Goal: Transaction & Acquisition: Purchase product/service

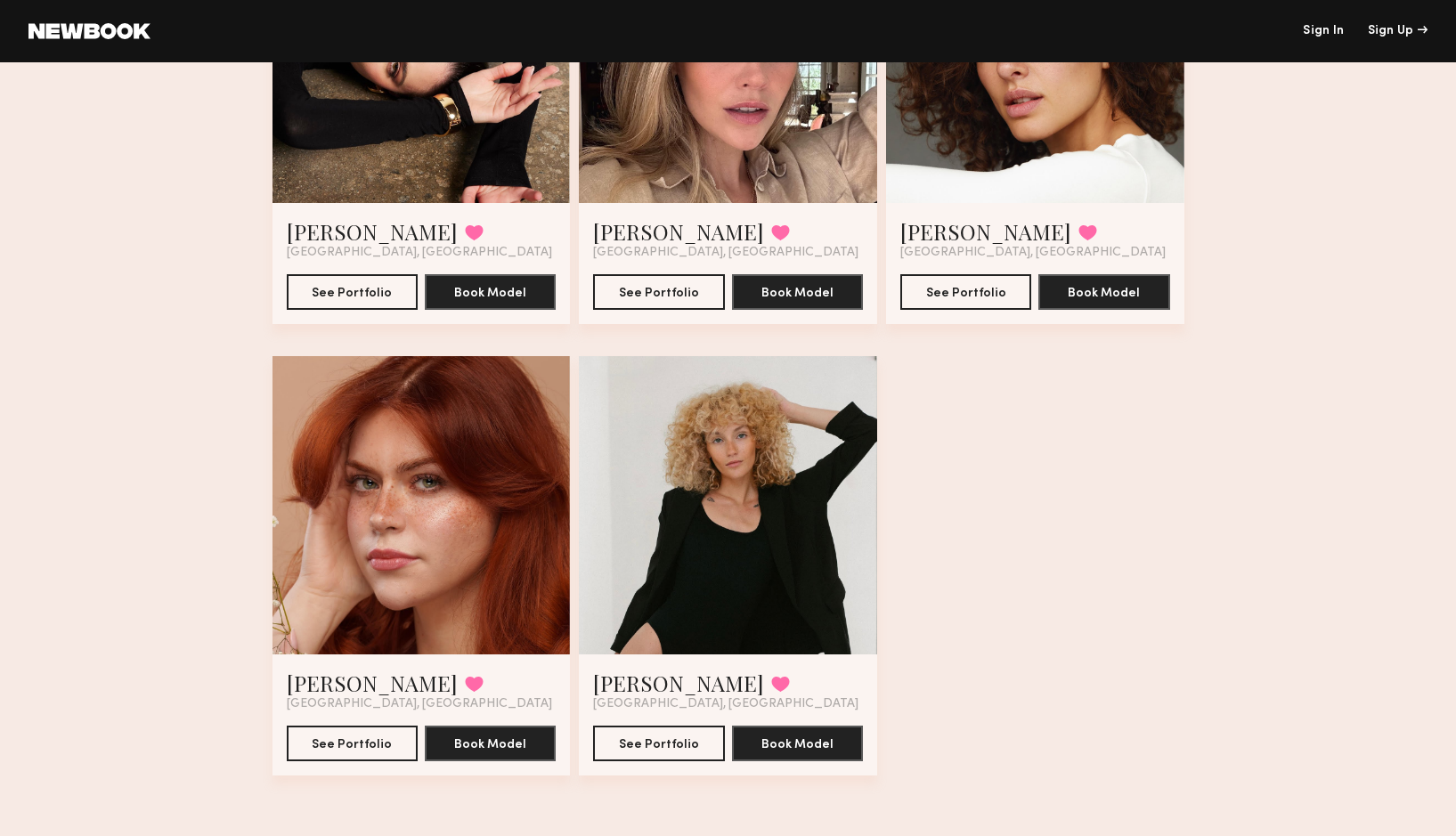
scroll to position [4815, 0]
click at [360, 734] on button "See Portfolio" at bounding box center [352, 743] width 131 height 36
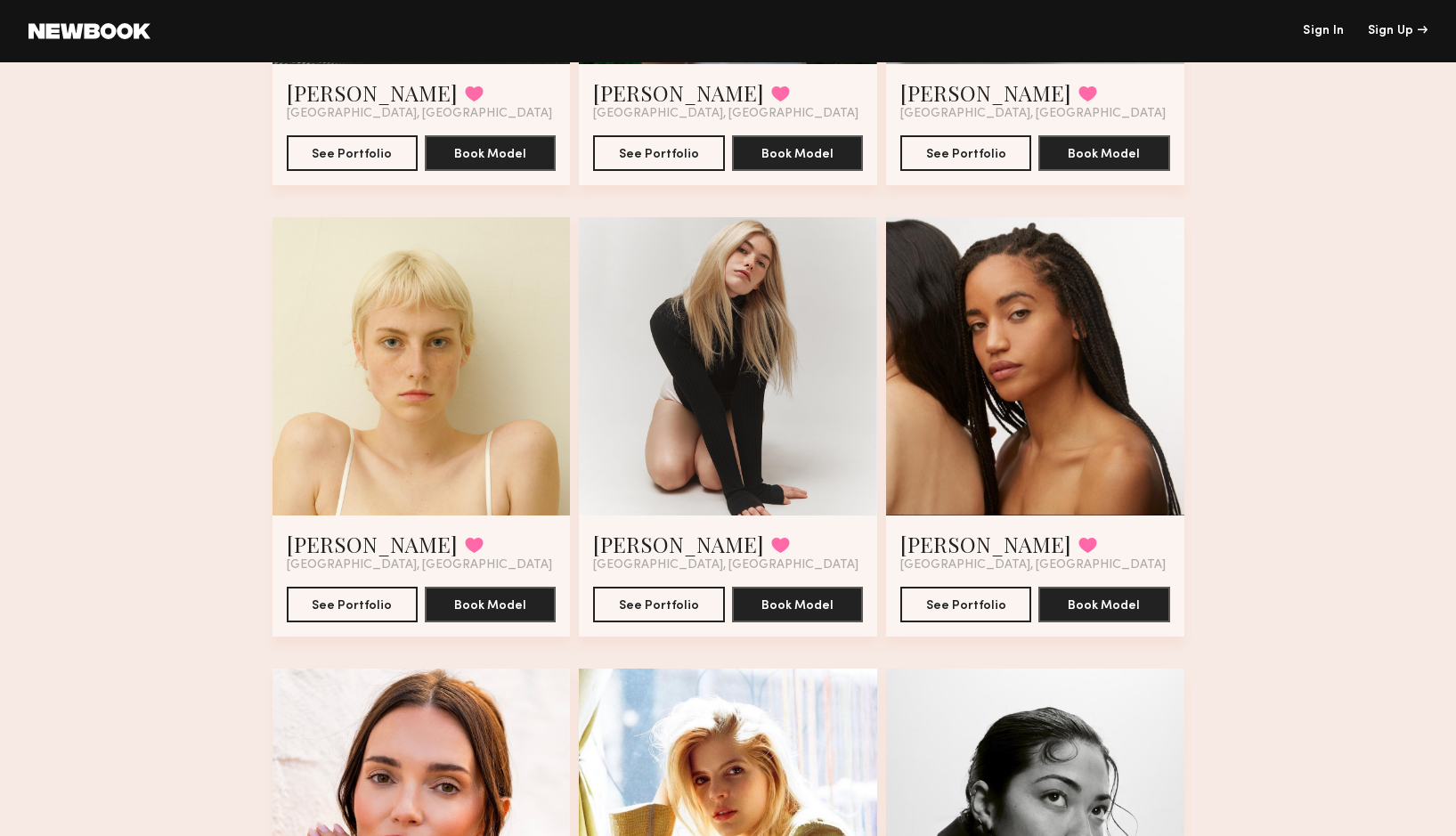
scroll to position [3533, 0]
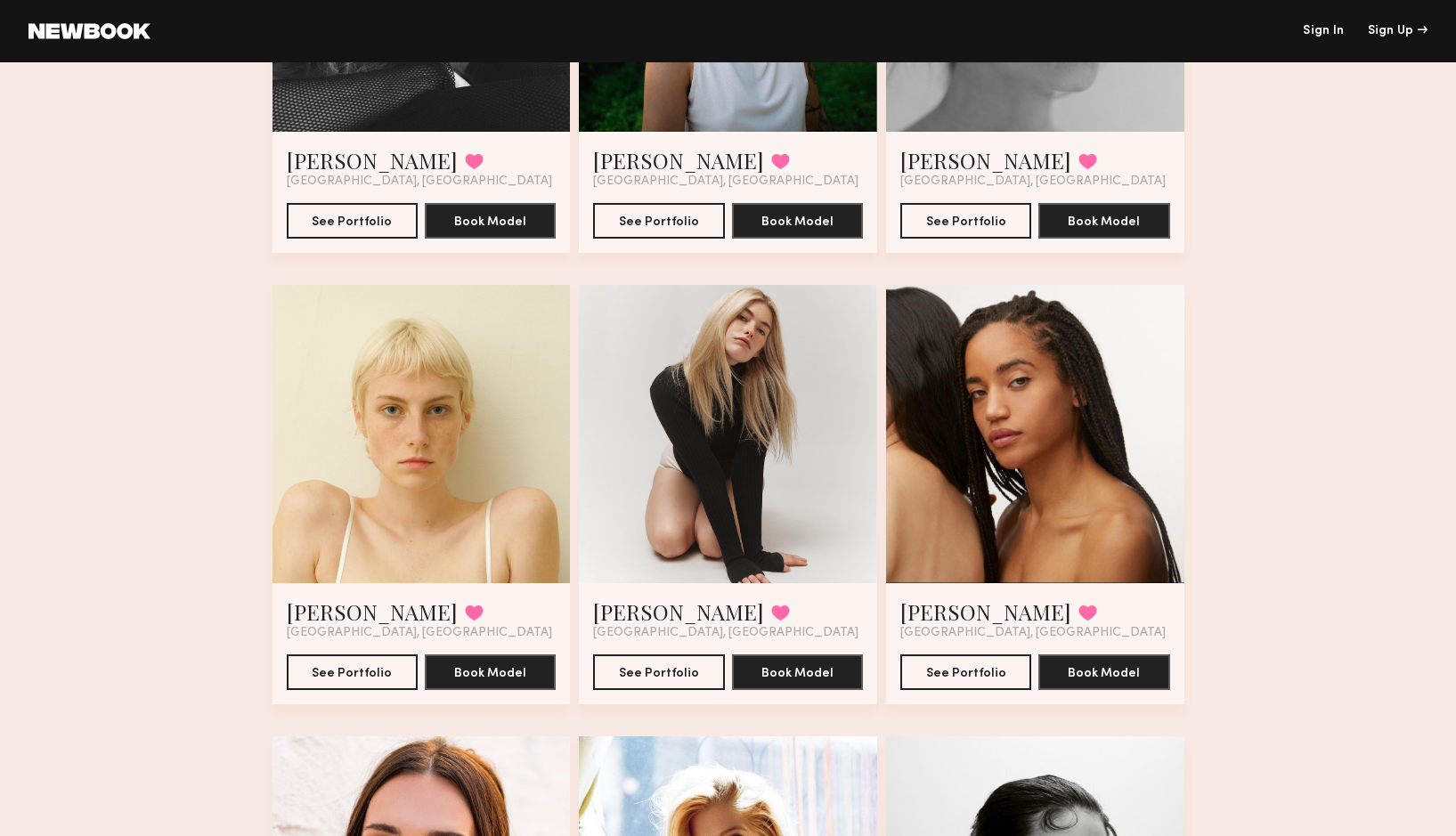
click at [1325, 31] on link "Sign In" at bounding box center [1323, 31] width 41 height 13
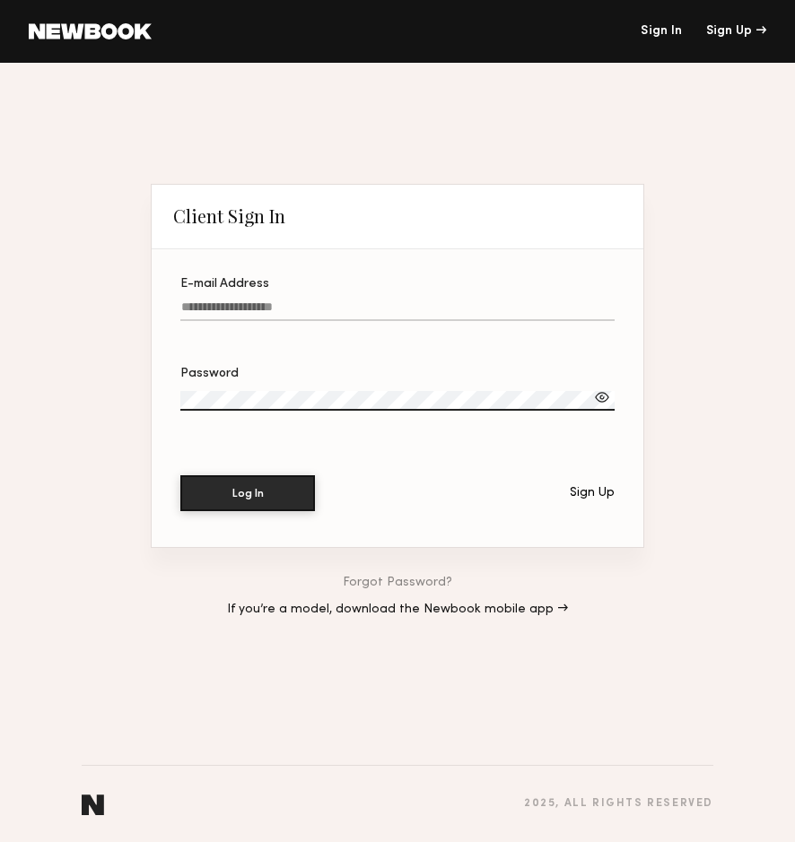
click at [239, 301] on input "E-mail Address" at bounding box center [397, 311] width 434 height 21
type input "**********"
click at [245, 495] on button "Log In" at bounding box center [247, 493] width 135 height 36
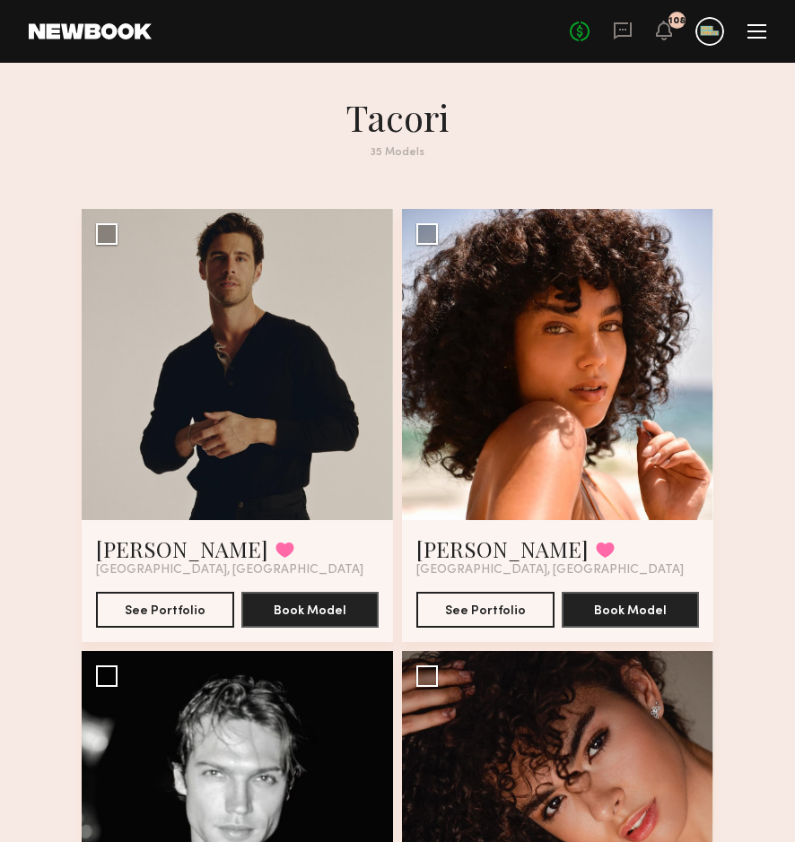
click at [756, 39] on div "No fees up to $5,000 108" at bounding box center [668, 31] width 196 height 29
click at [755, 33] on div at bounding box center [756, 31] width 19 height 14
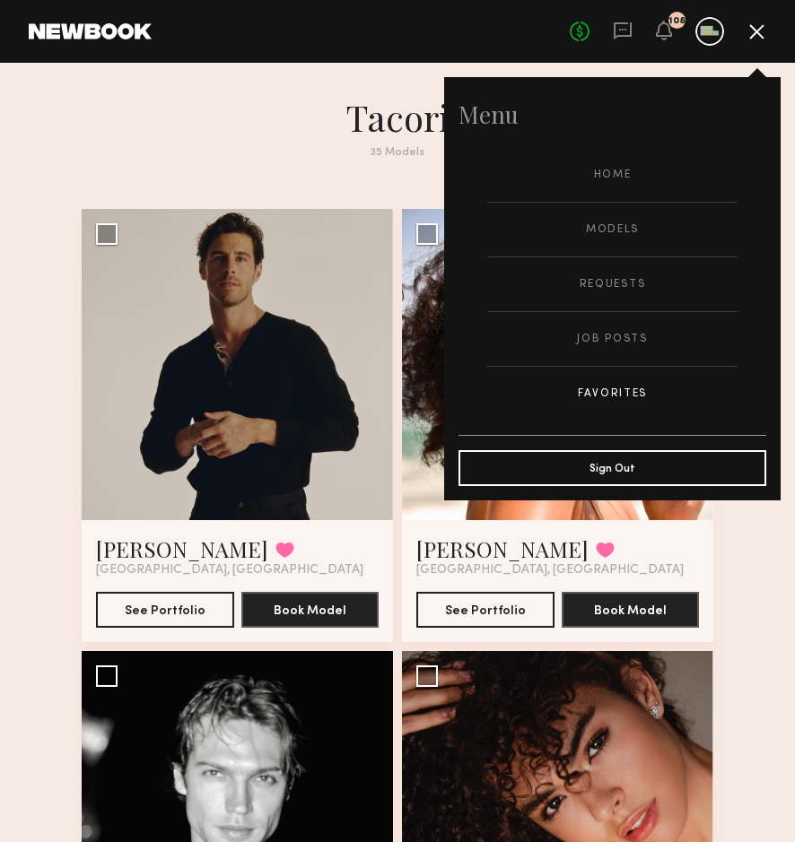
click at [187, 160] on header "Tacori 35 Models" at bounding box center [398, 137] width 632 height 85
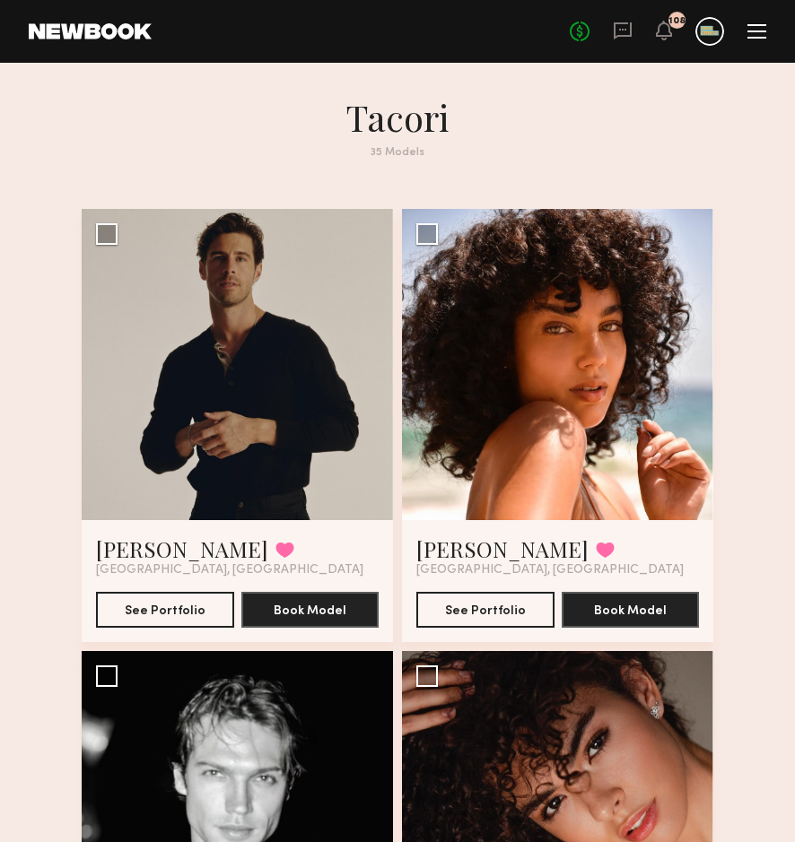
click at [762, 32] on div at bounding box center [756, 31] width 19 height 14
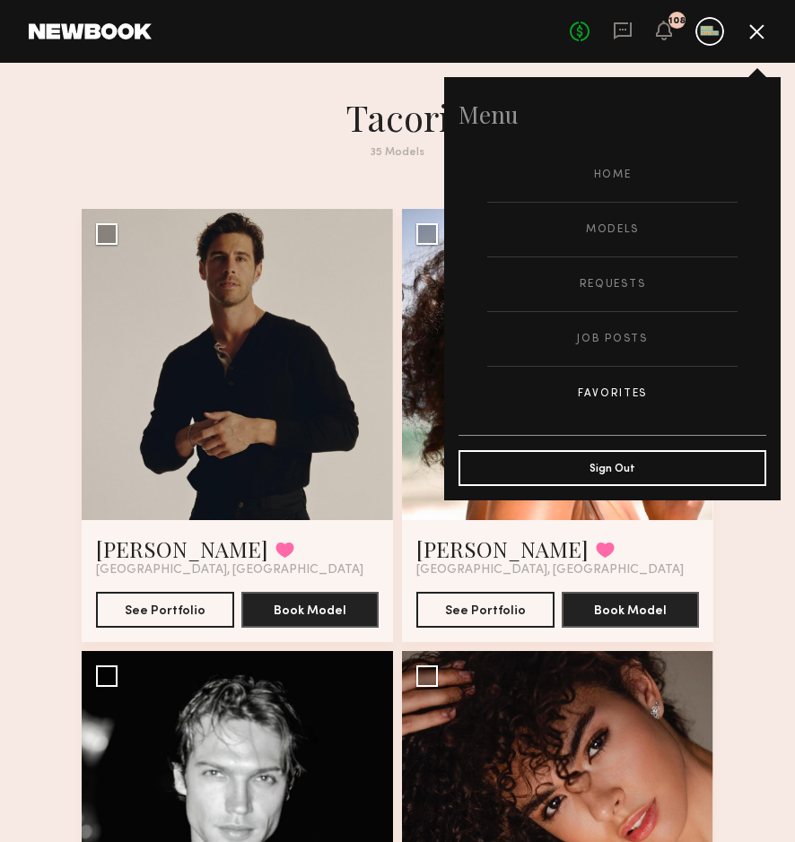
click at [263, 118] on h1 "Tacori" at bounding box center [397, 117] width 381 height 45
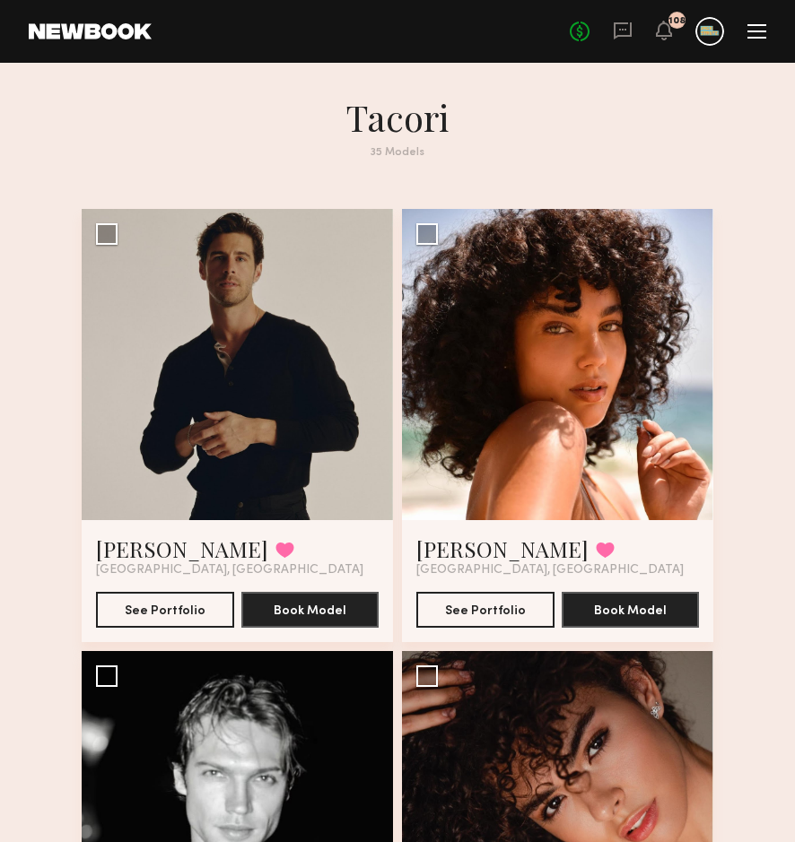
click at [753, 35] on div at bounding box center [756, 31] width 19 height 14
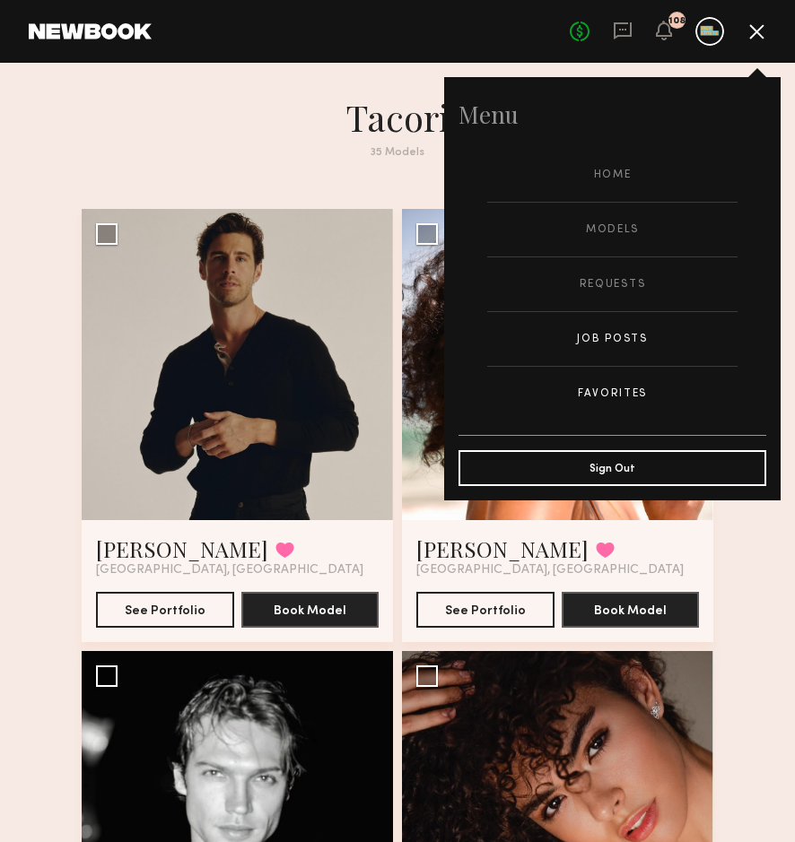
click at [620, 343] on link "Job Posts" at bounding box center [612, 339] width 250 height 54
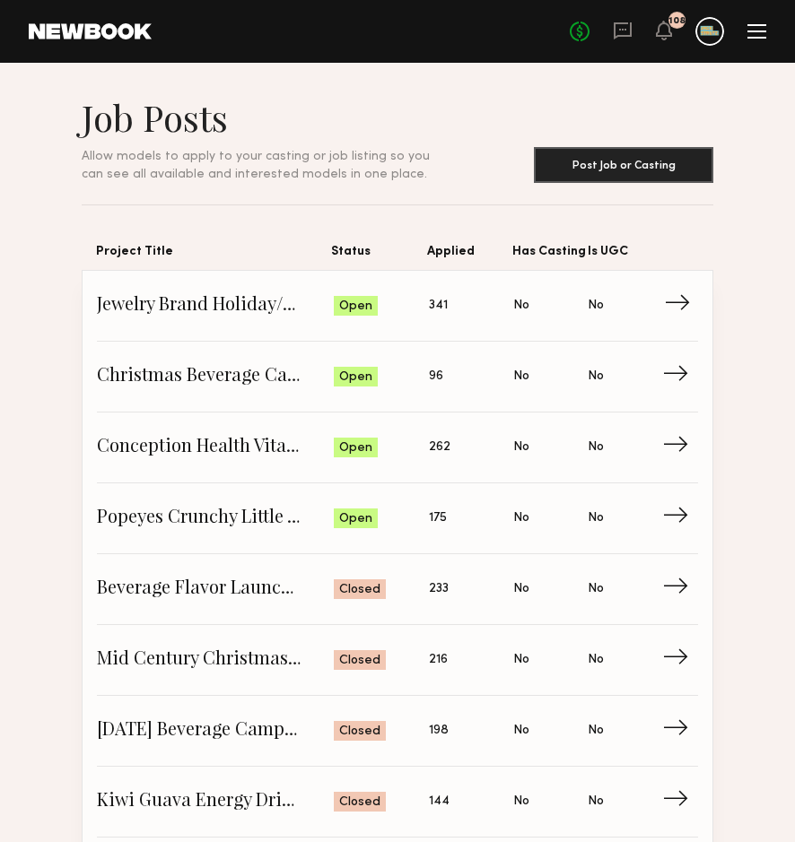
click at [683, 303] on span "→" at bounding box center [682, 305] width 37 height 27
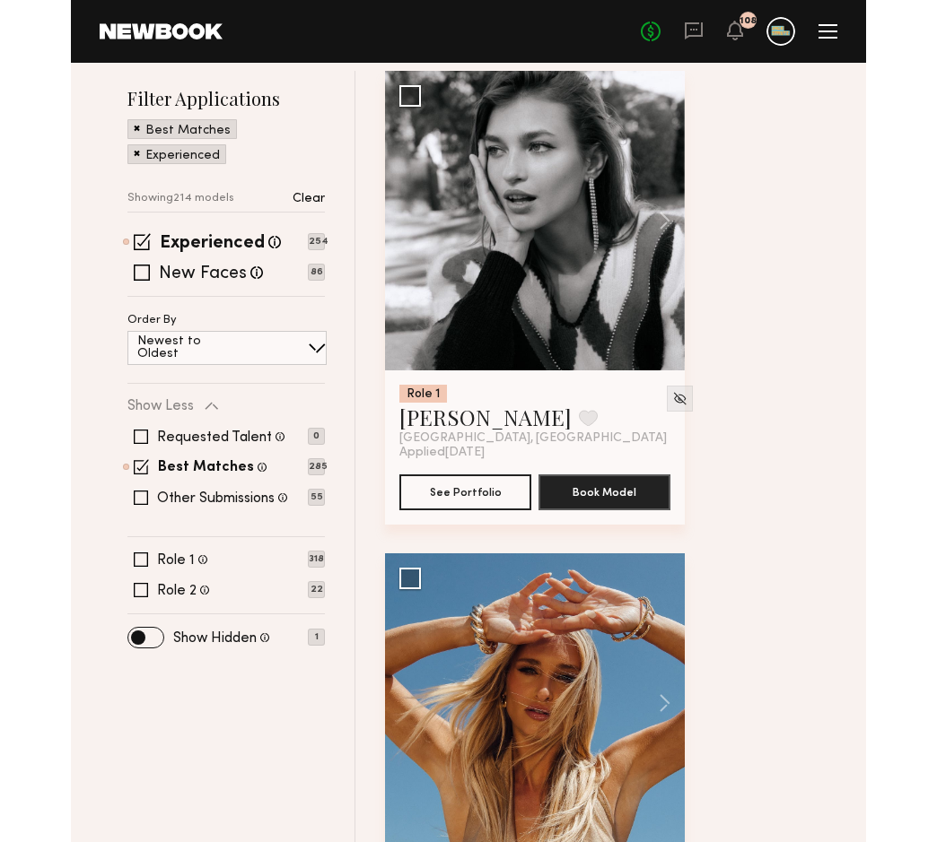
scroll to position [310, 0]
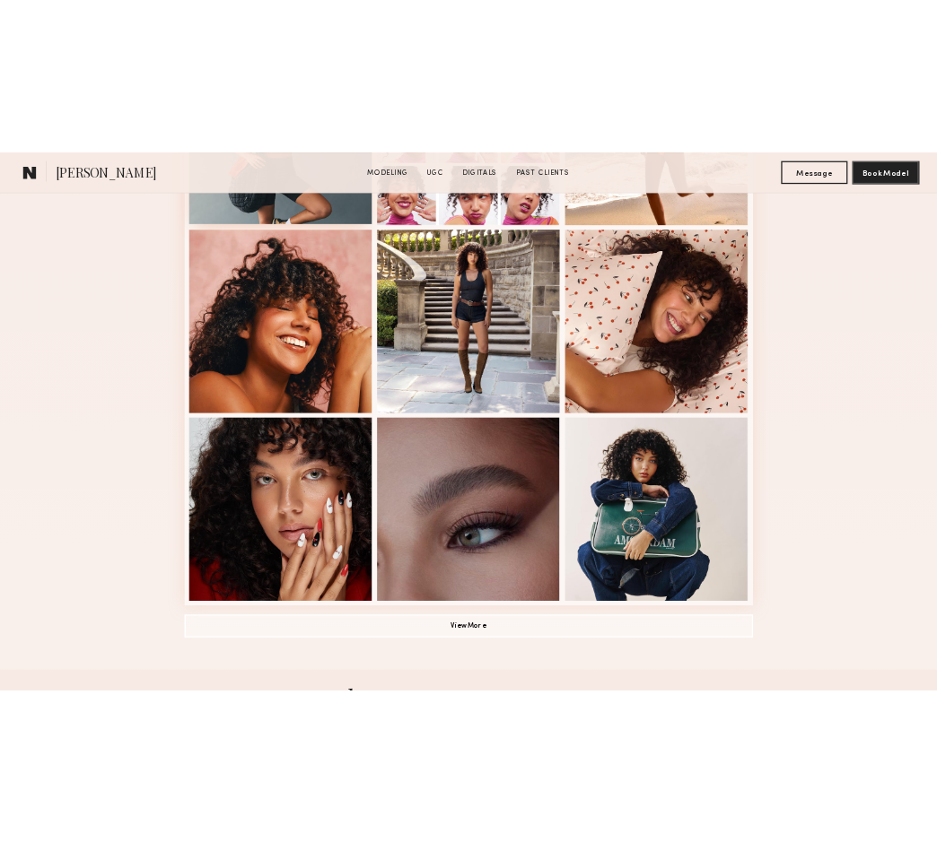
scroll to position [1145, 0]
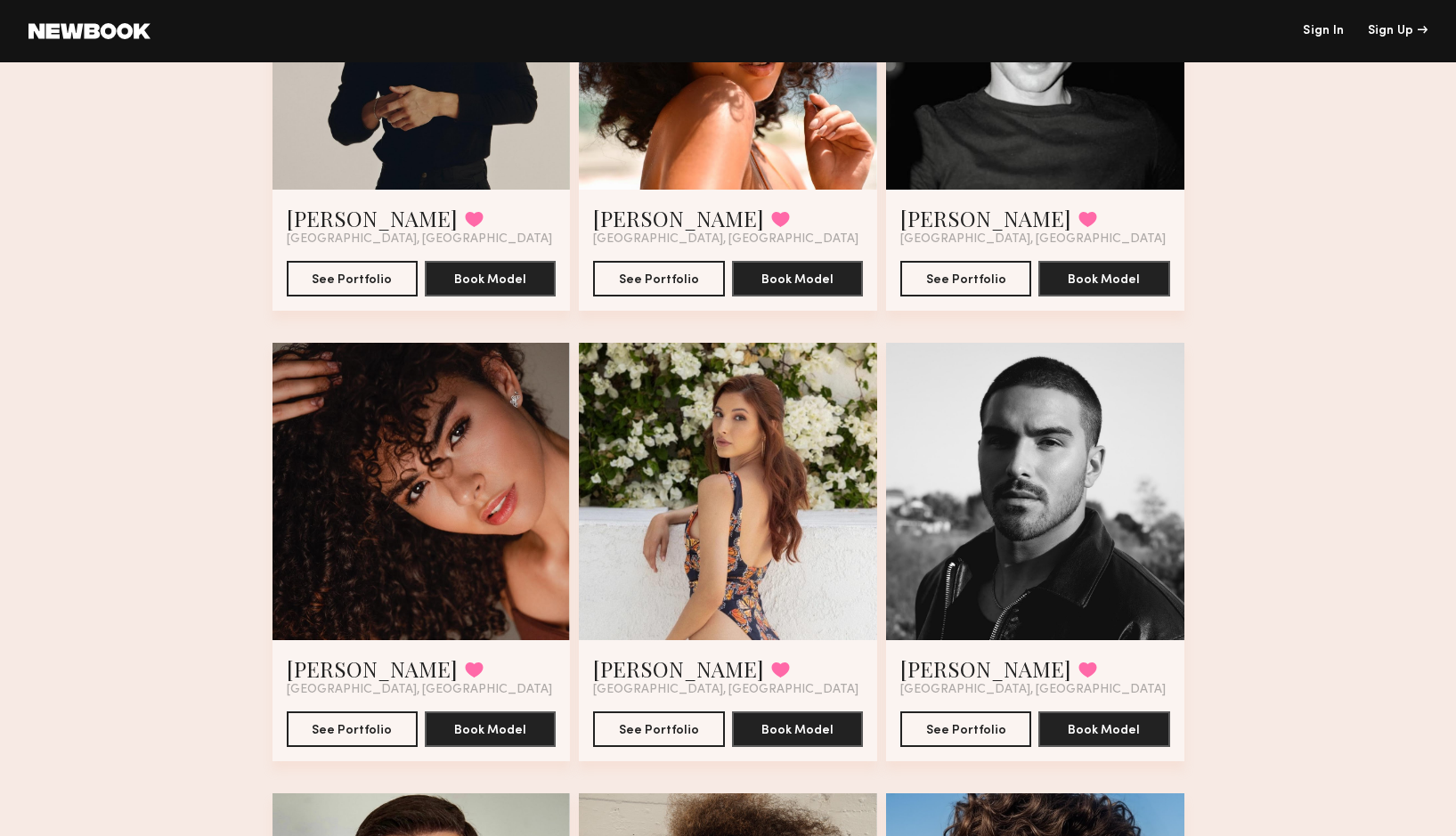
scroll to position [230, 0]
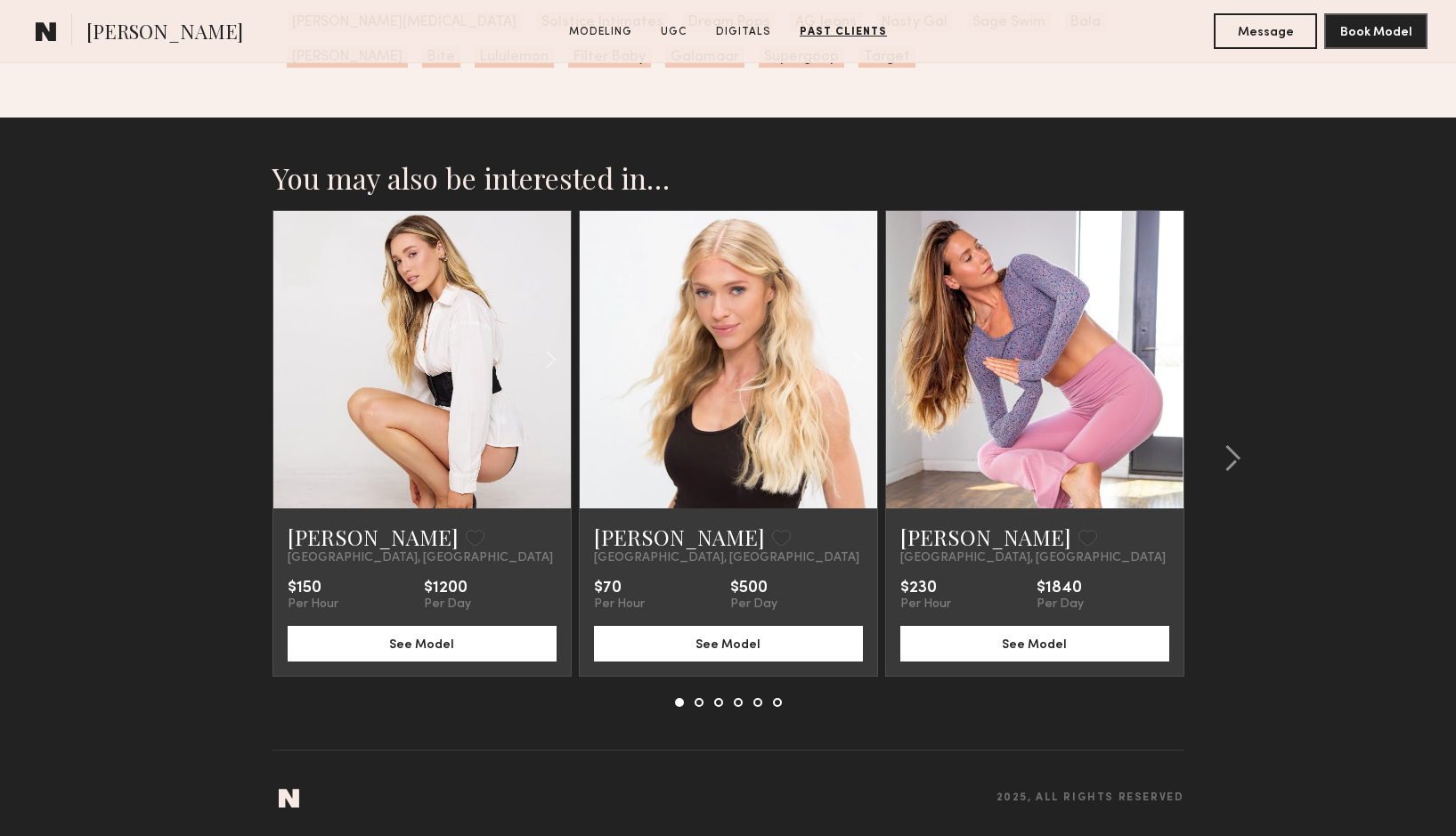
scroll to position [5054, 0]
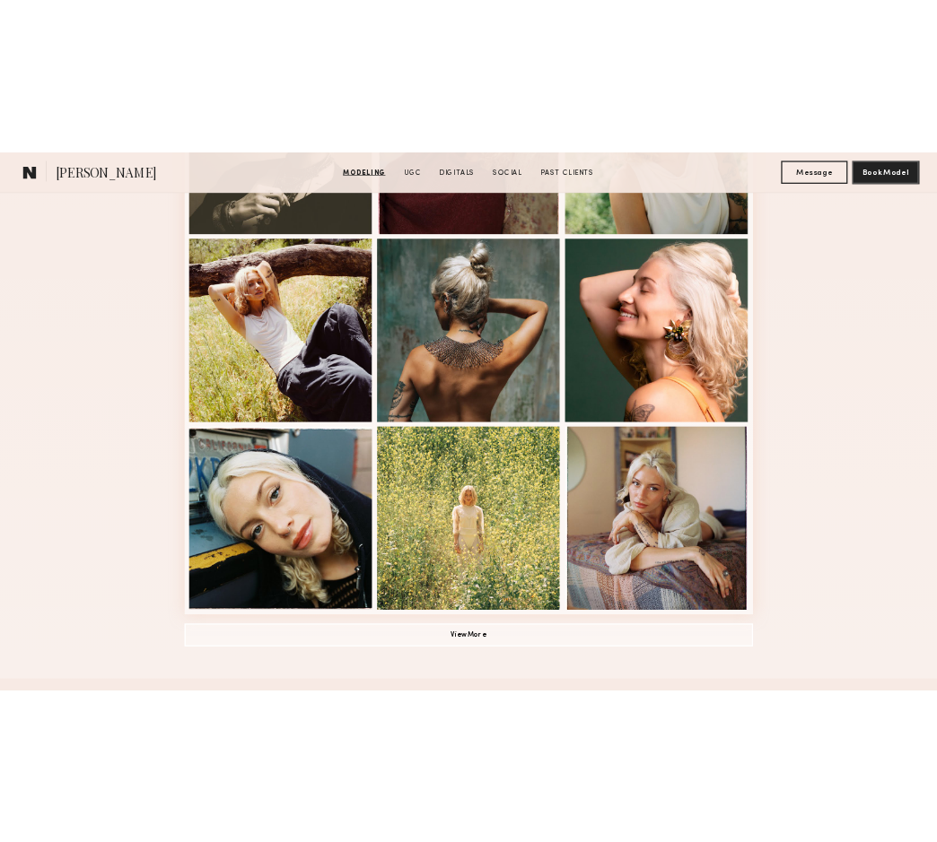
scroll to position [1014, 0]
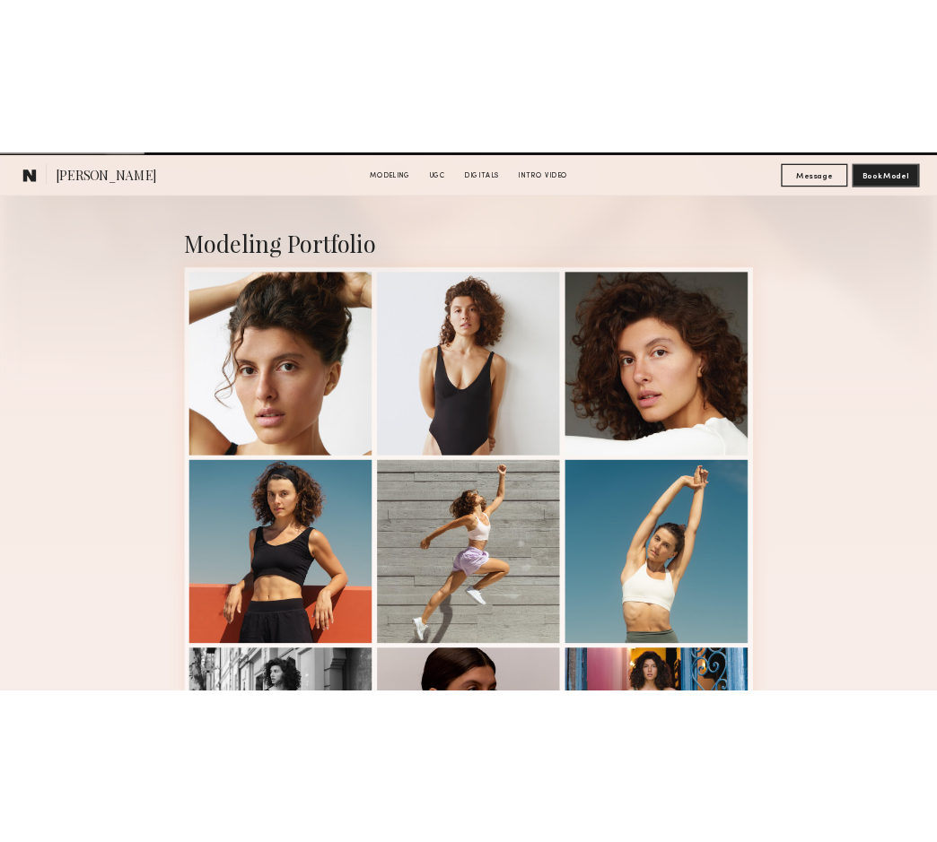
scroll to position [386, 0]
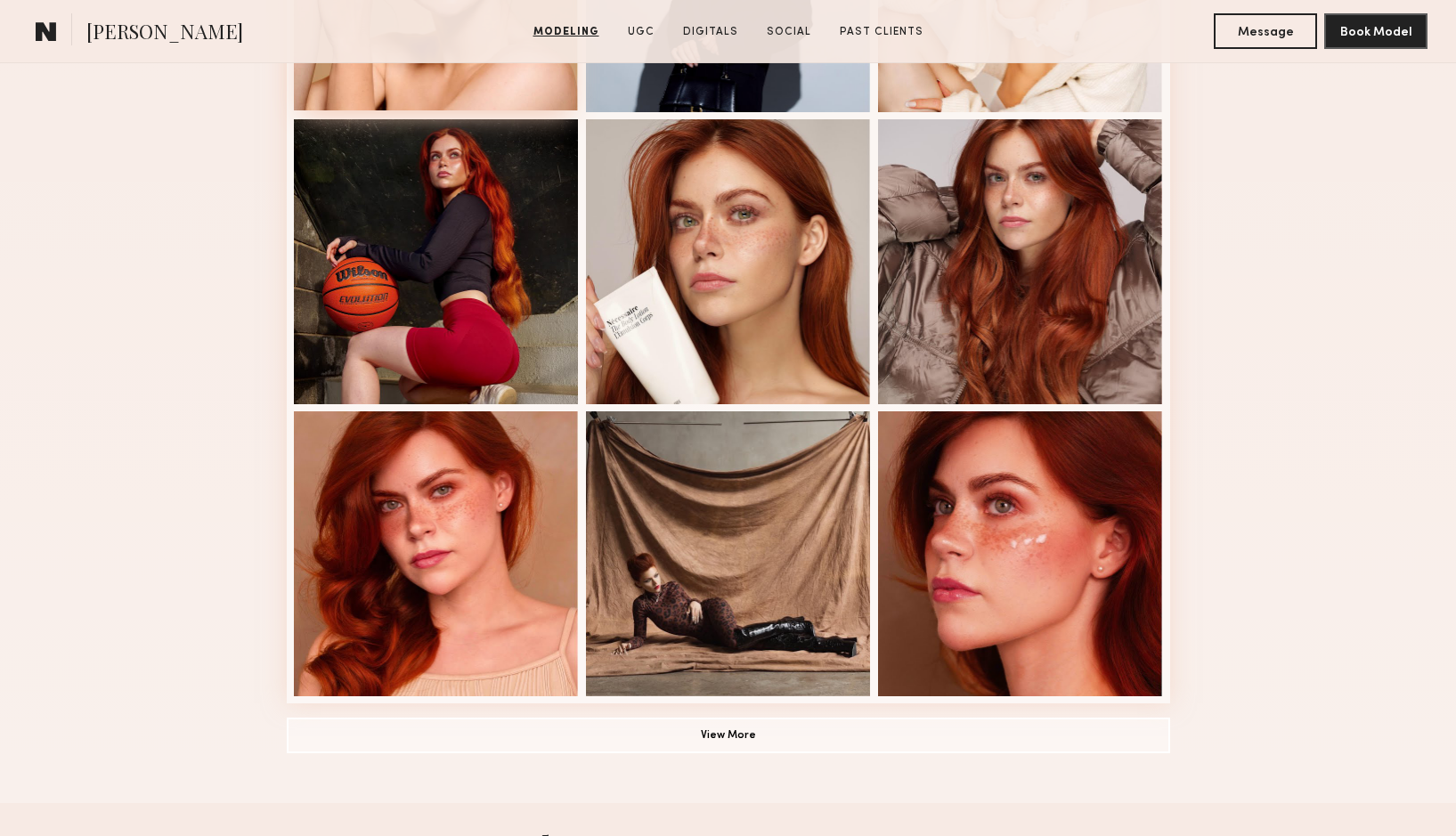
scroll to position [993, 0]
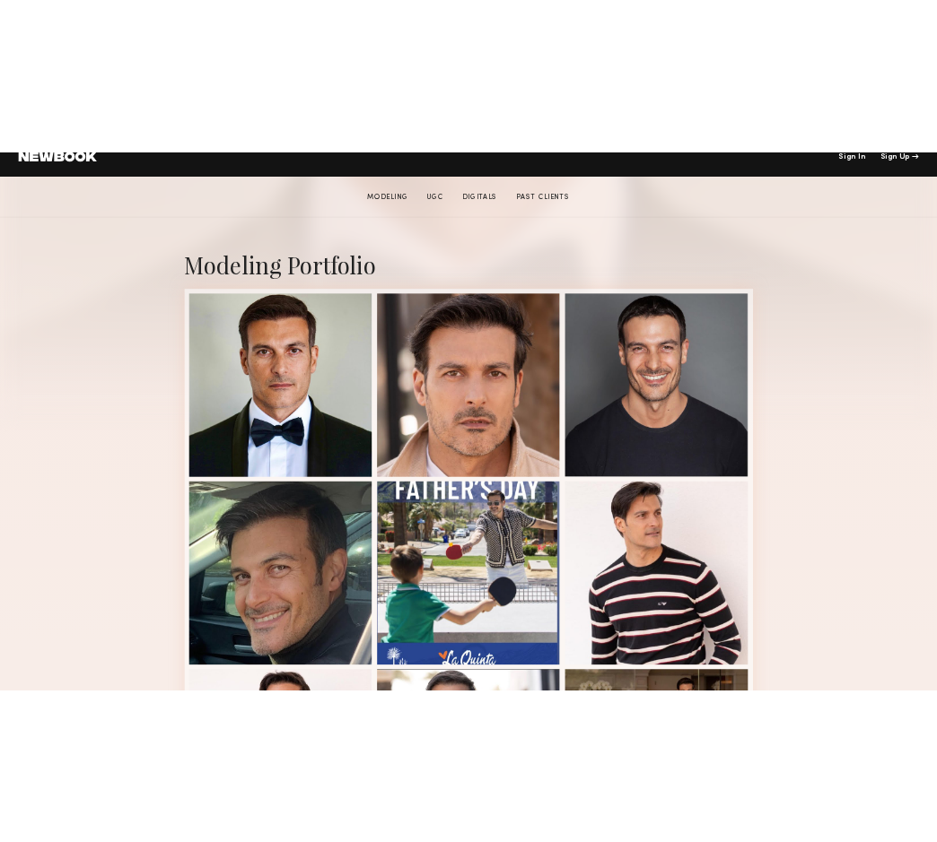
scroll to position [305, 0]
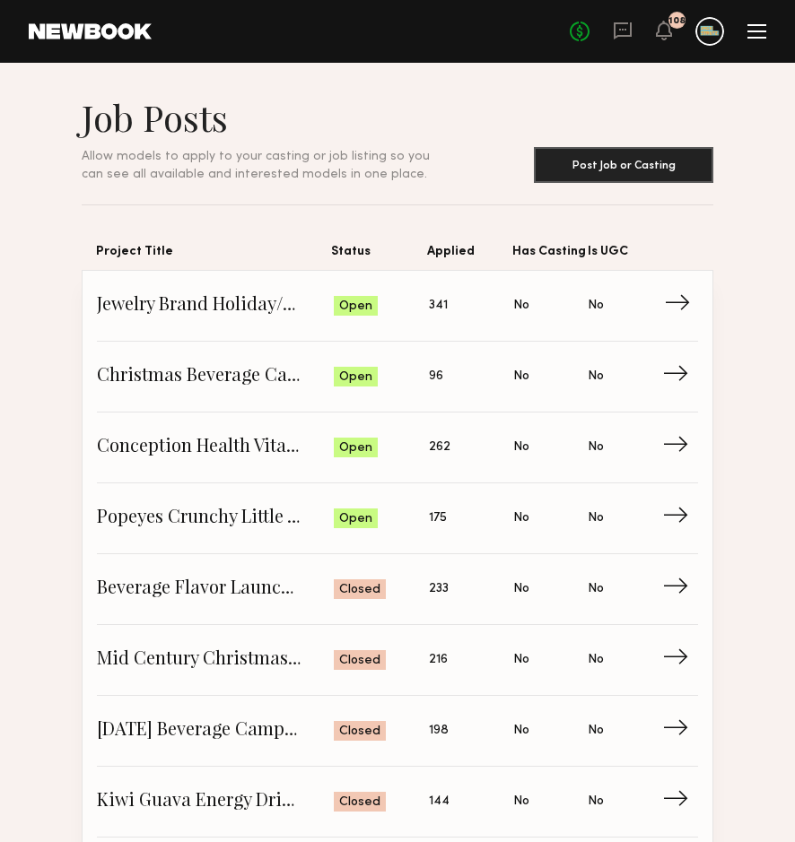
click at [683, 309] on span "→" at bounding box center [682, 305] width 37 height 27
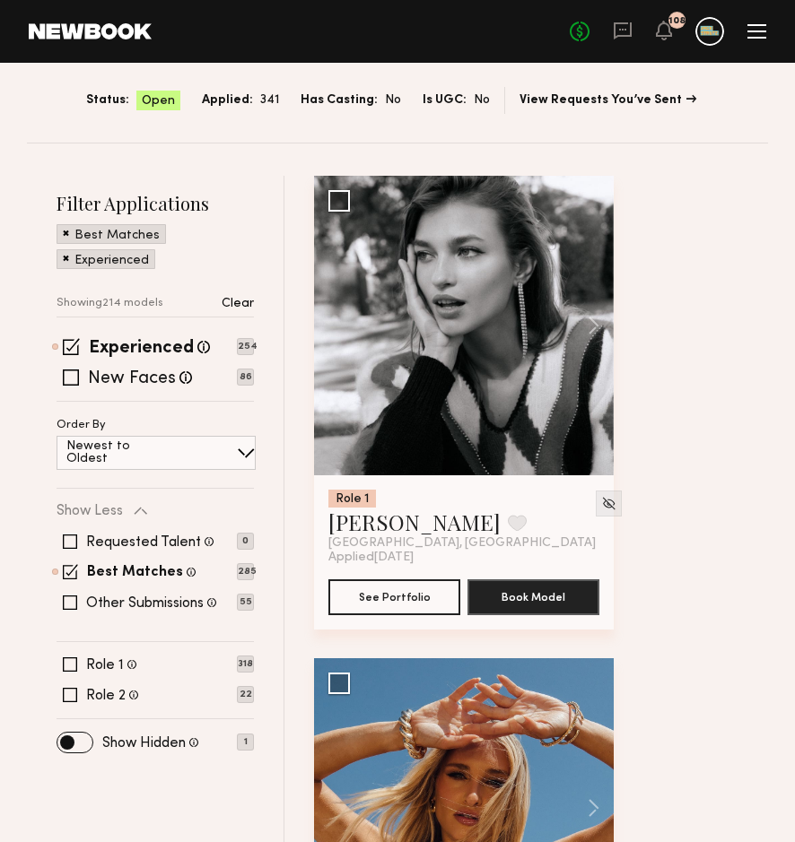
scroll to position [199, 0]
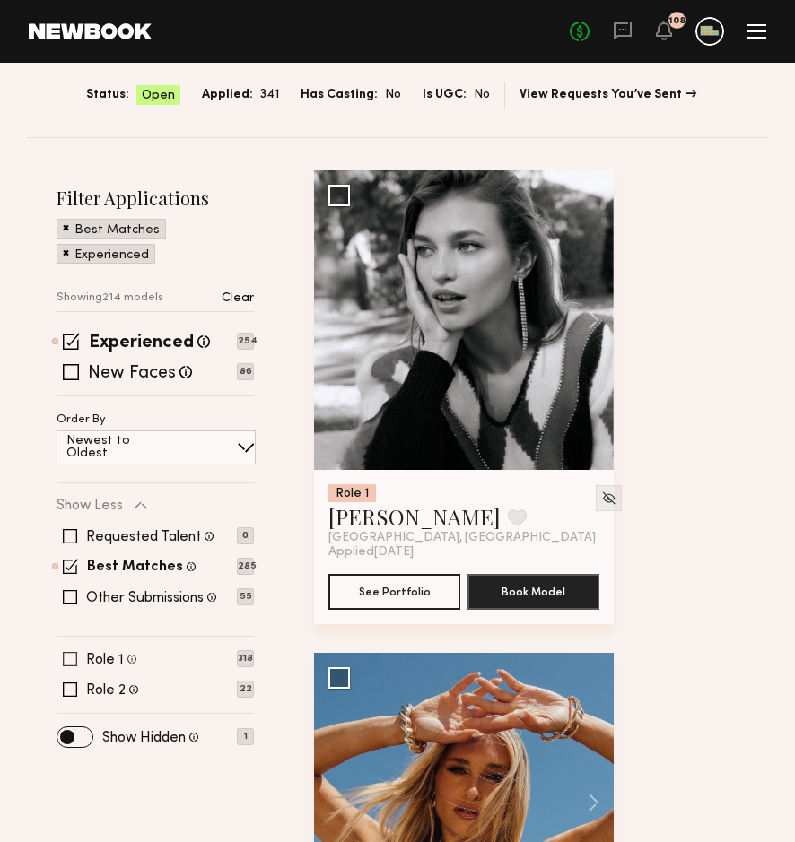
click at [71, 659] on span at bounding box center [70, 659] width 14 height 14
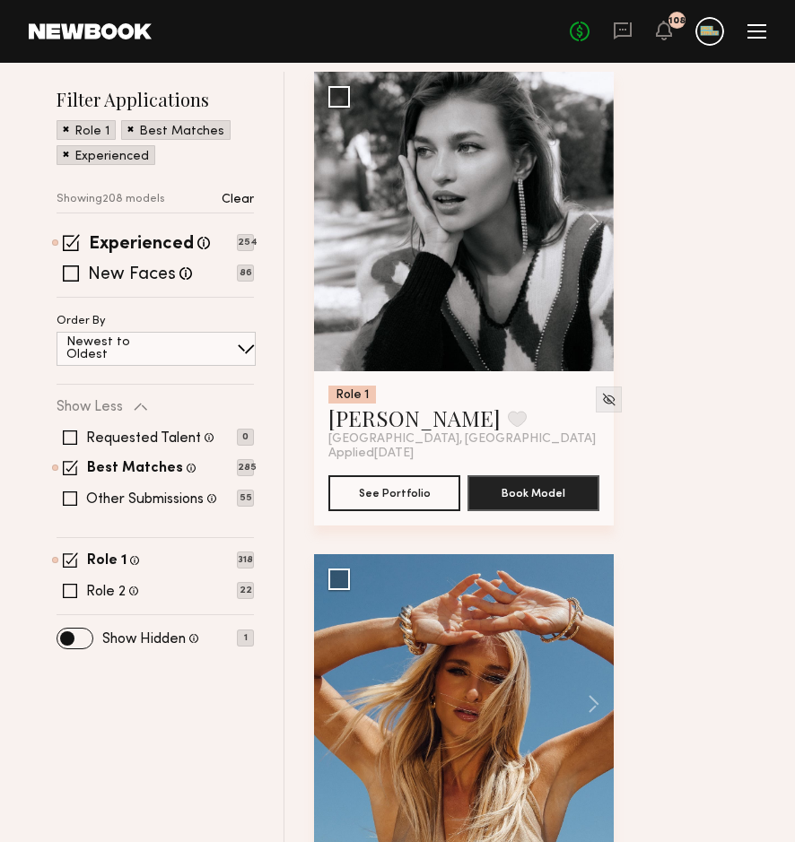
scroll to position [297, 0]
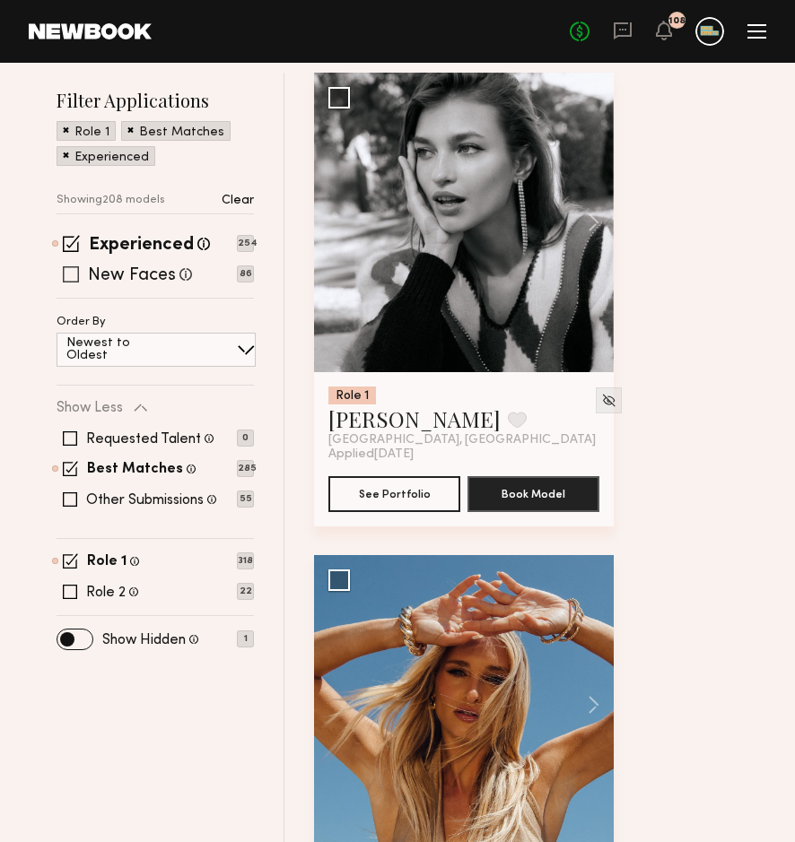
click at [74, 275] on span at bounding box center [71, 274] width 16 height 16
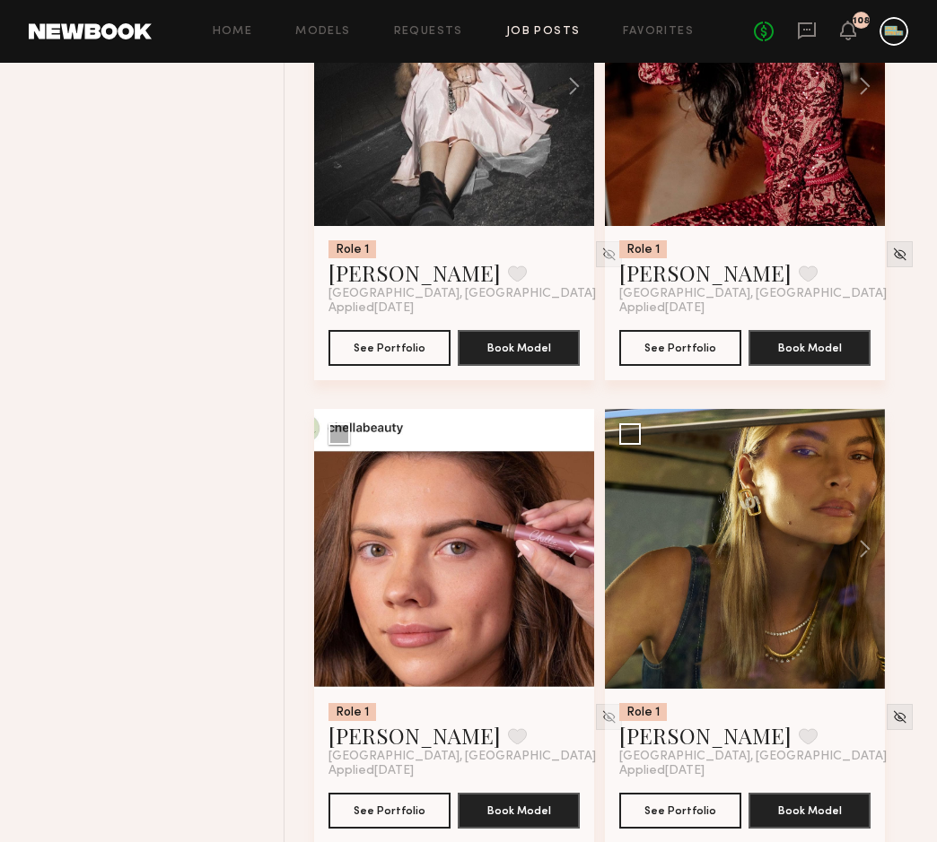
scroll to position [3202, 0]
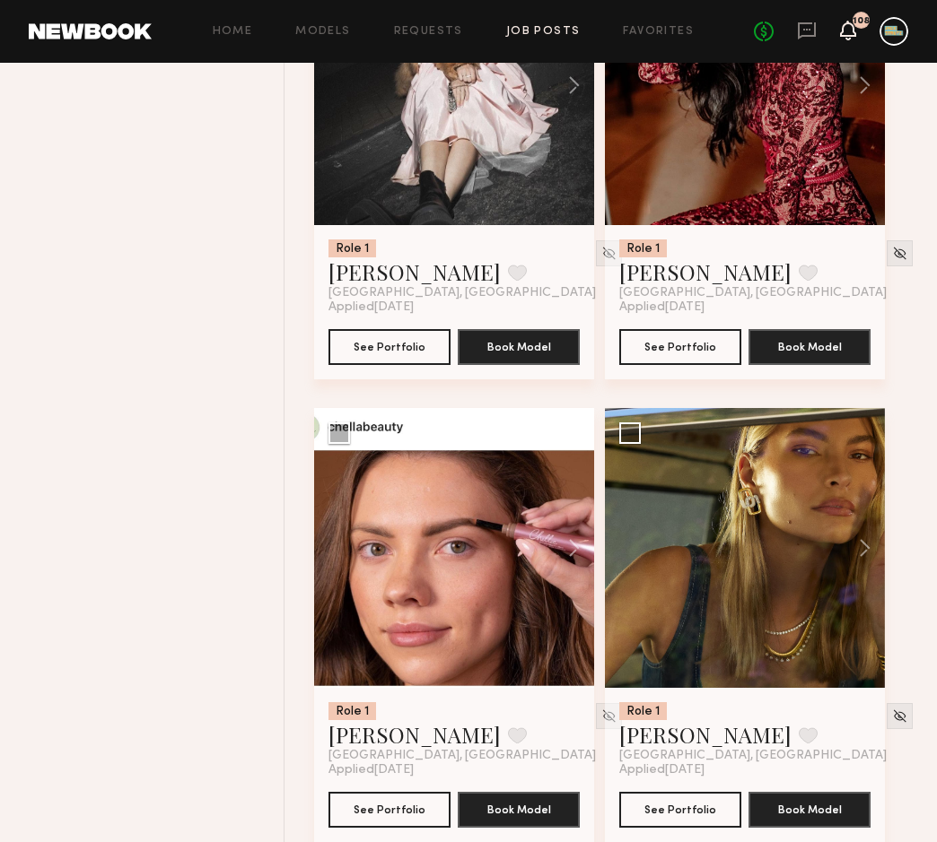
click at [794, 35] on icon at bounding box center [848, 29] width 14 height 13
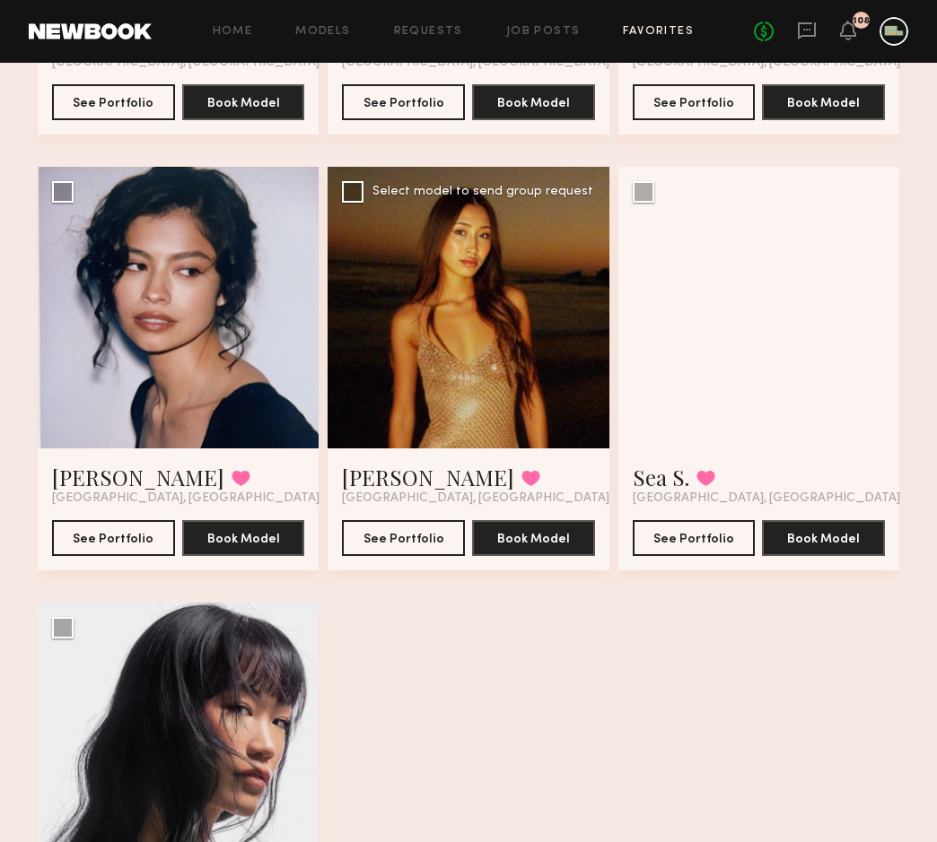
scroll to position [477, 0]
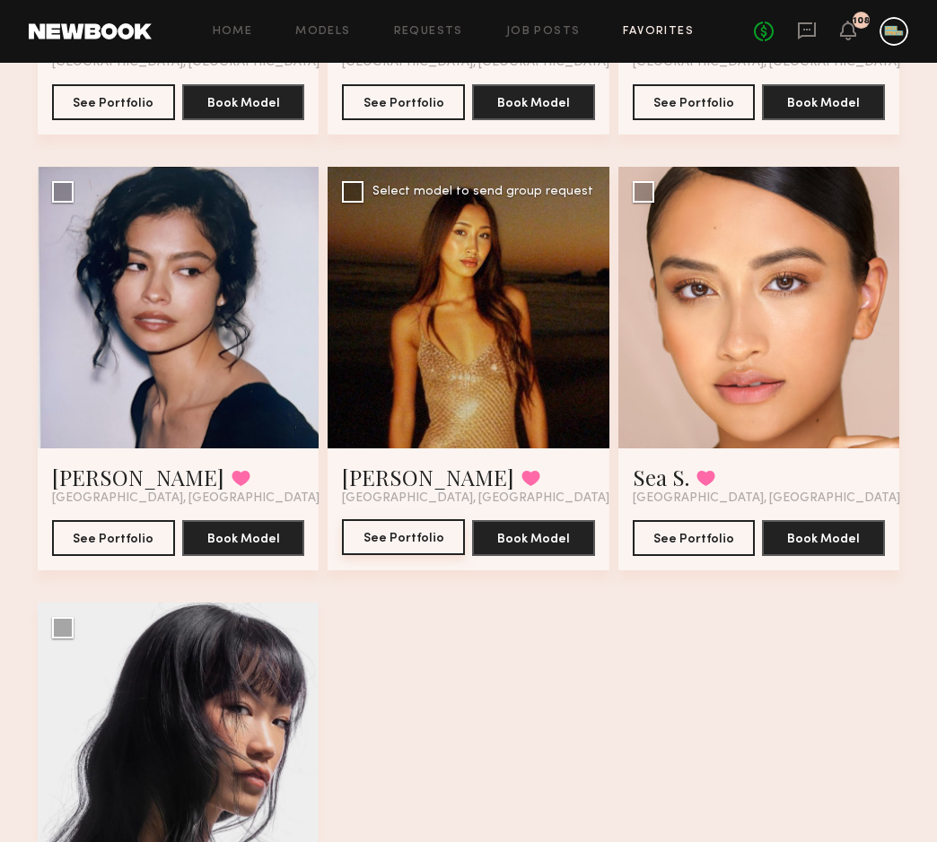
click at [419, 536] on button "See Portfolio" at bounding box center [403, 537] width 123 height 36
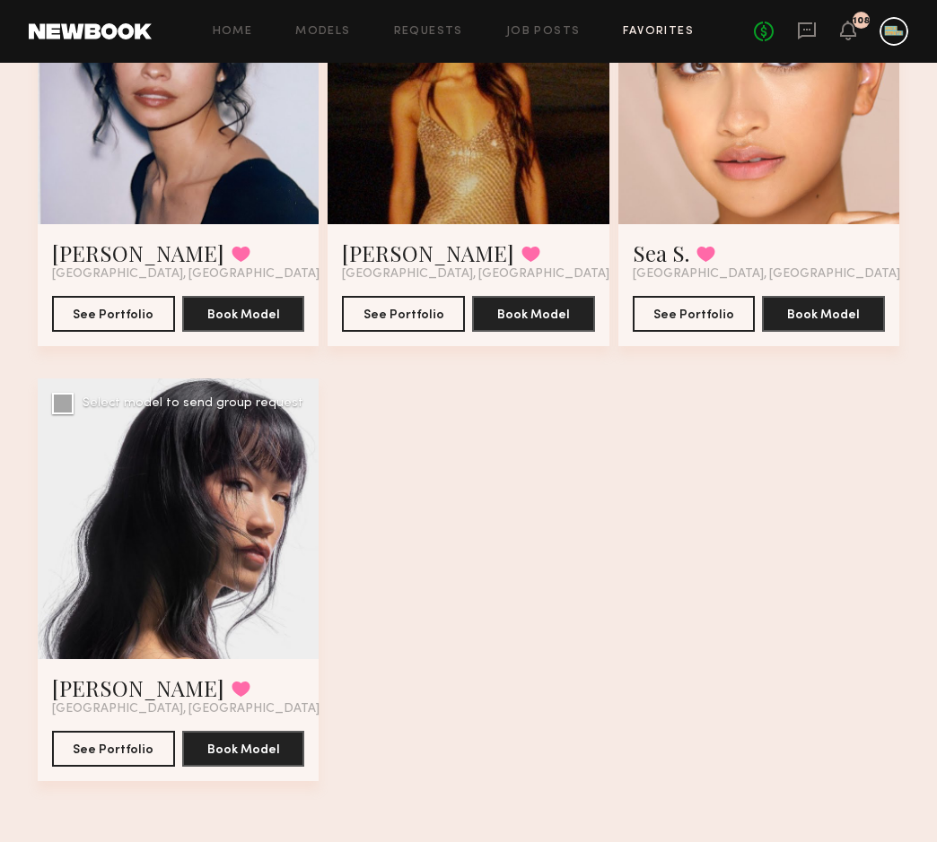
click at [189, 534] on div at bounding box center [178, 519] width 281 height 281
click at [226, 587] on div at bounding box center [178, 519] width 281 height 281
click at [105, 756] on button "See Portfolio" at bounding box center [113, 748] width 123 height 36
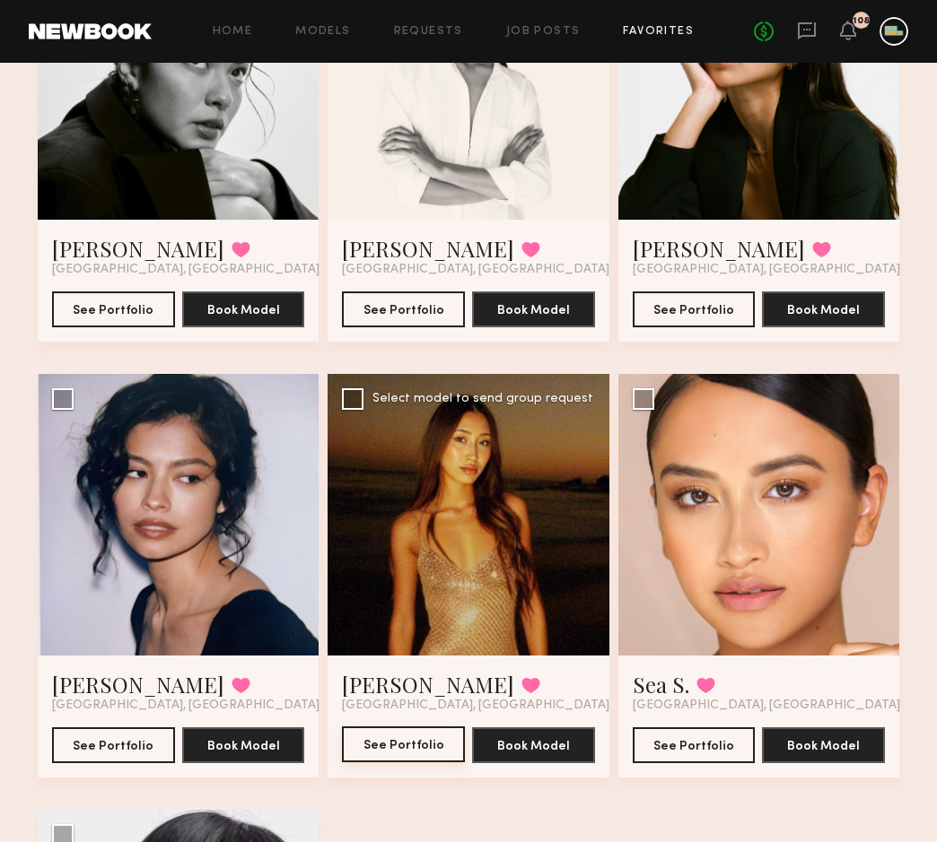
scroll to position [273, 0]
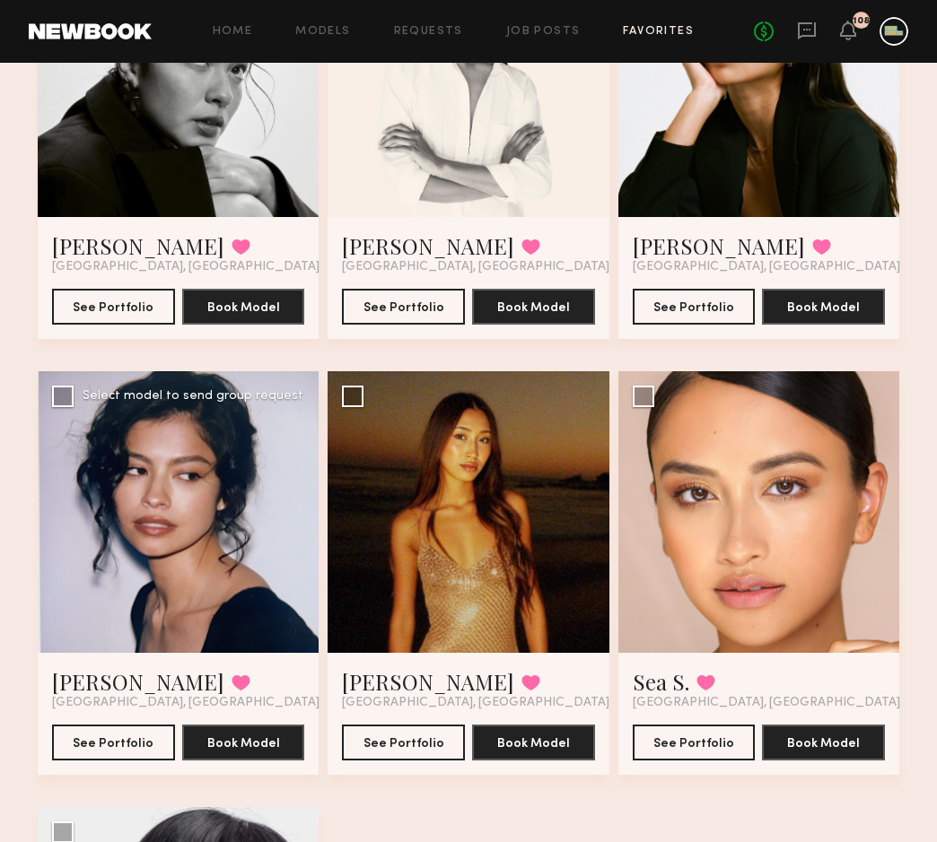
click at [190, 522] on div at bounding box center [178, 511] width 281 height 281
click at [226, 517] on div at bounding box center [178, 511] width 281 height 281
click at [114, 760] on link "See Portfolio" at bounding box center [113, 743] width 123 height 36
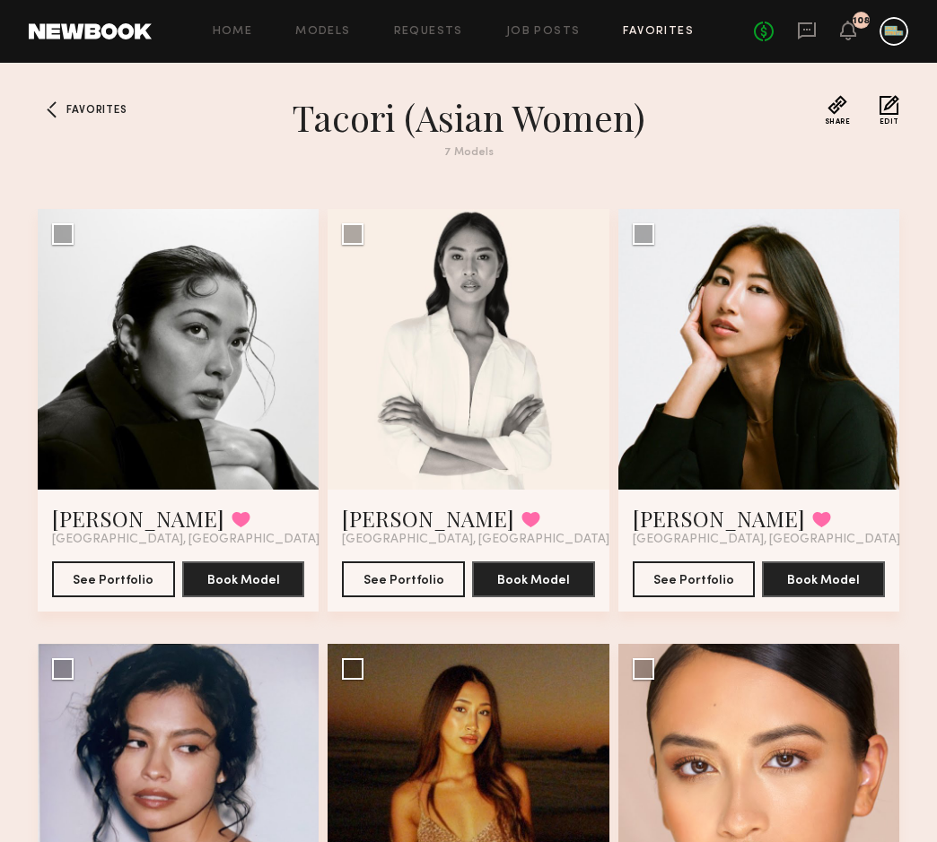
scroll to position [0, 0]
click at [732, 137] on h1 "Tacori (Asian Women)" at bounding box center [468, 117] width 646 height 45
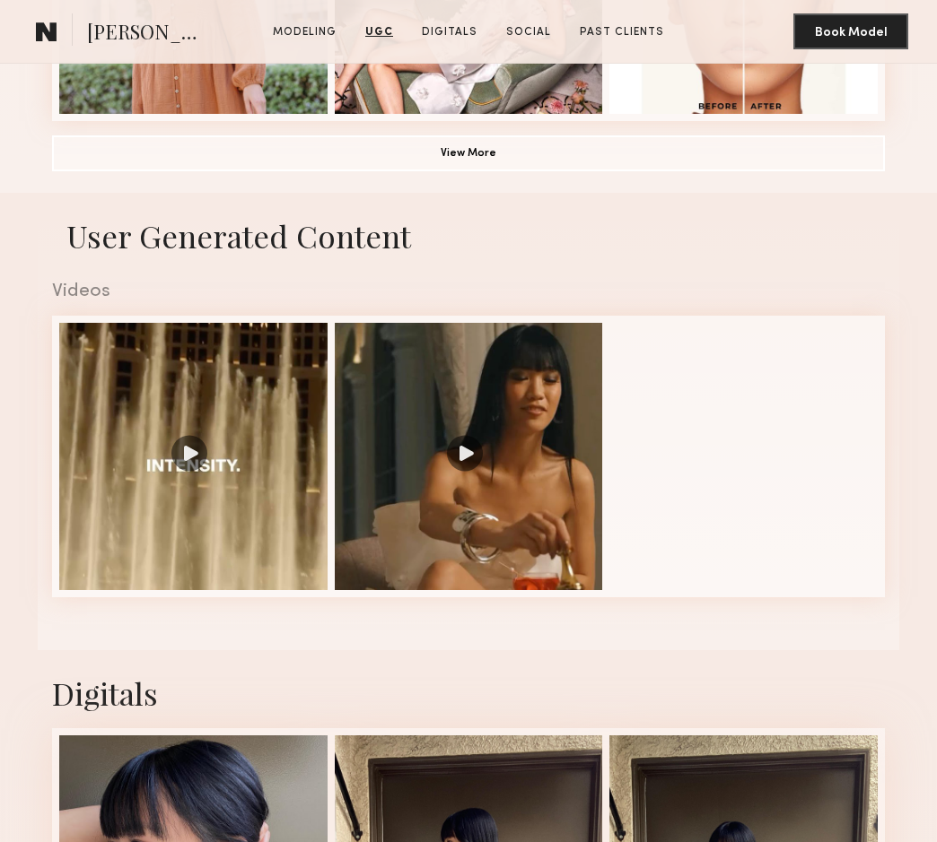
scroll to position [1473, 0]
